Goal: Information Seeking & Learning: Learn about a topic

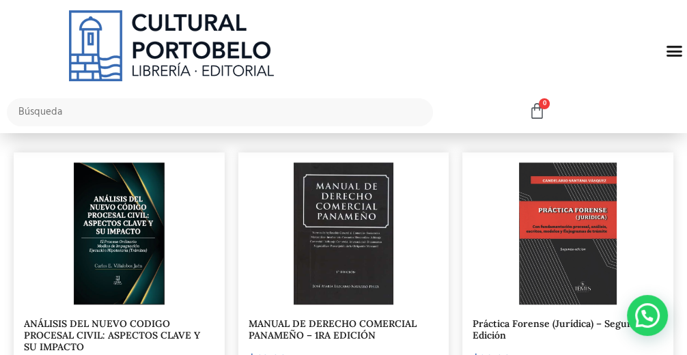
scroll to position [1007, 0]
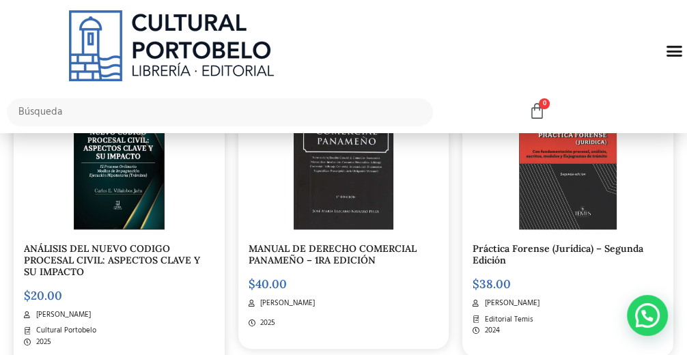
click at [548, 214] on img at bounding box center [568, 158] width 98 height 142
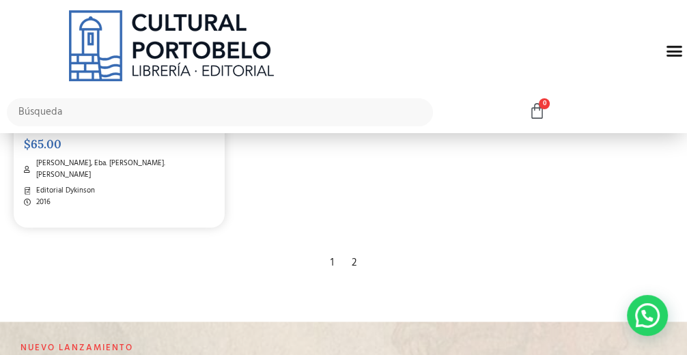
scroll to position [2177, 0]
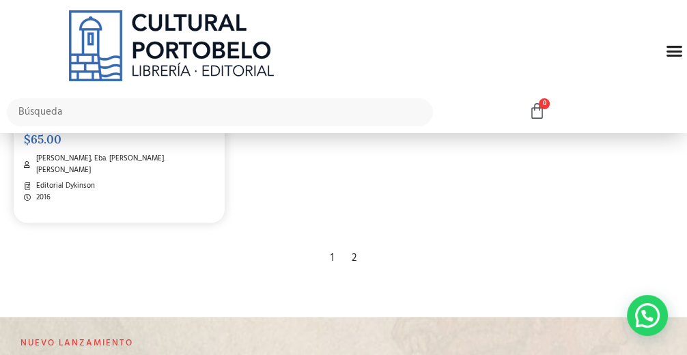
click at [356, 244] on div "2" at bounding box center [354, 258] width 18 height 29
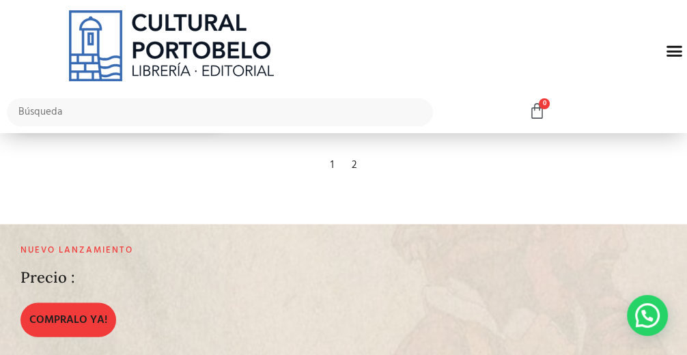
scroll to position [2273, 0]
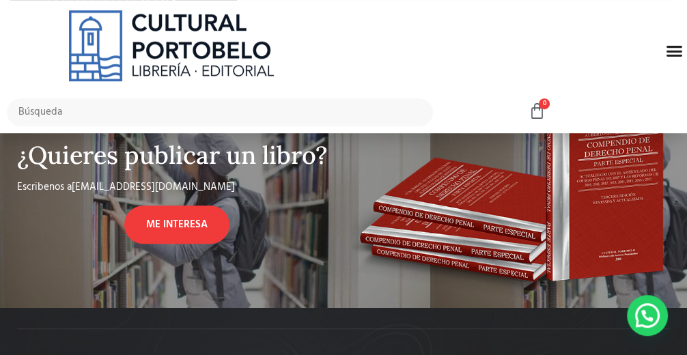
scroll to position [232, 0]
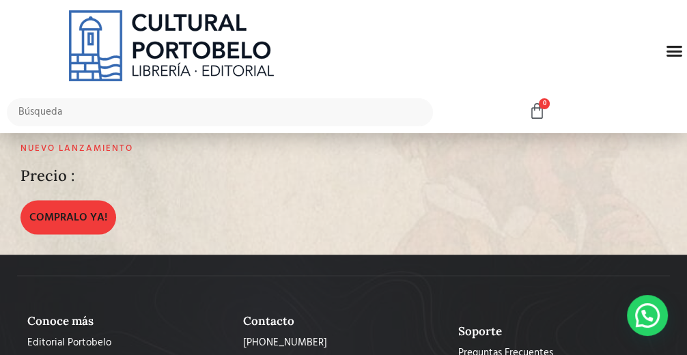
scroll to position [2012, 0]
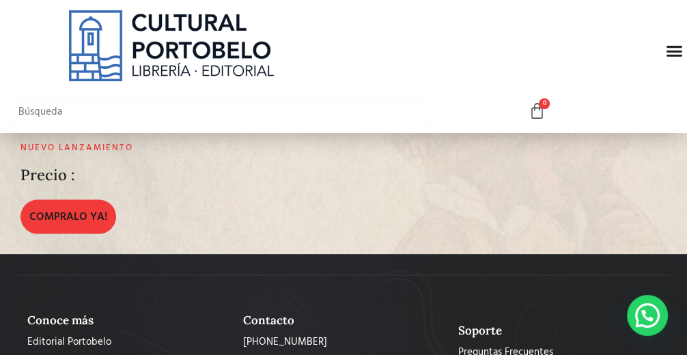
click at [205, 111] on input "text" at bounding box center [220, 112] width 426 height 28
type input "dulio"
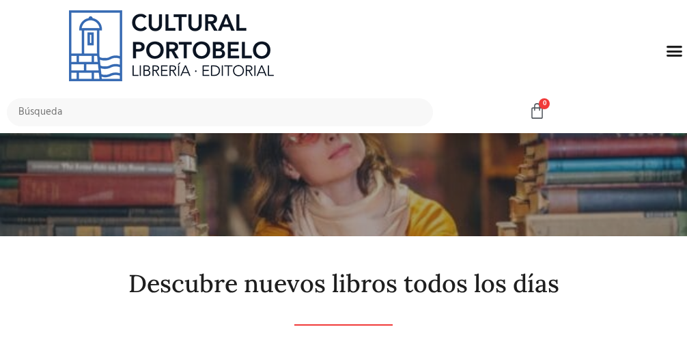
scroll to position [2012, 0]
